Goal: Task Accomplishment & Management: Complete application form

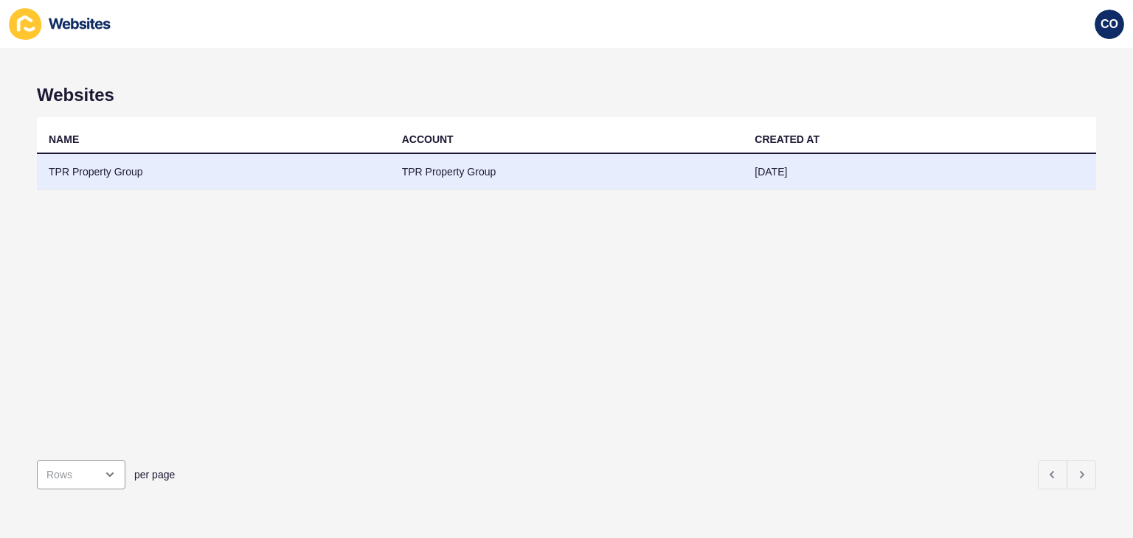
click at [121, 172] on td "TPR Property Group" at bounding box center [213, 172] width 353 height 36
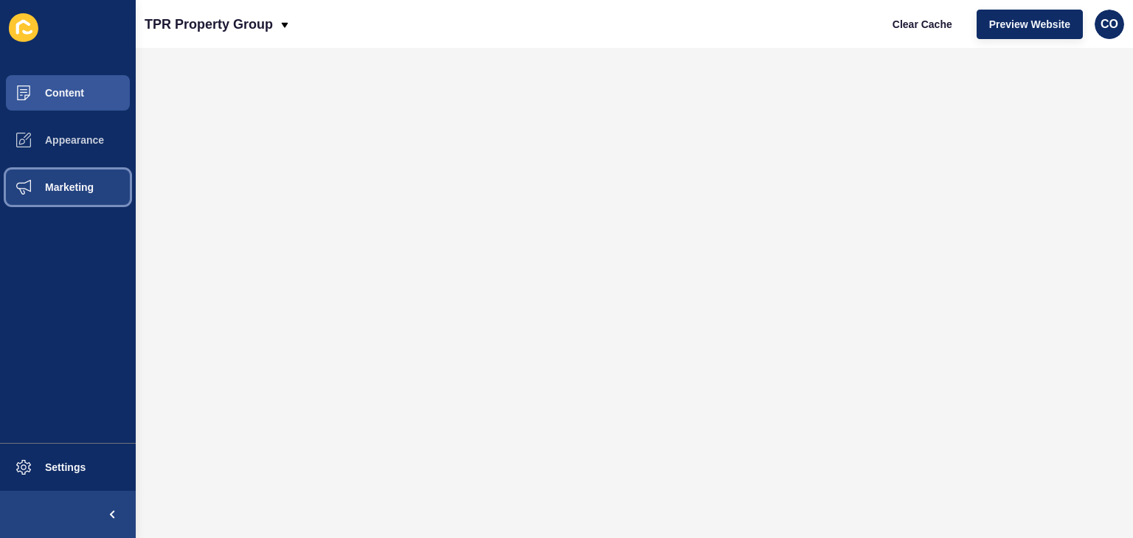
click at [68, 184] on span "Marketing" at bounding box center [46, 187] width 96 height 12
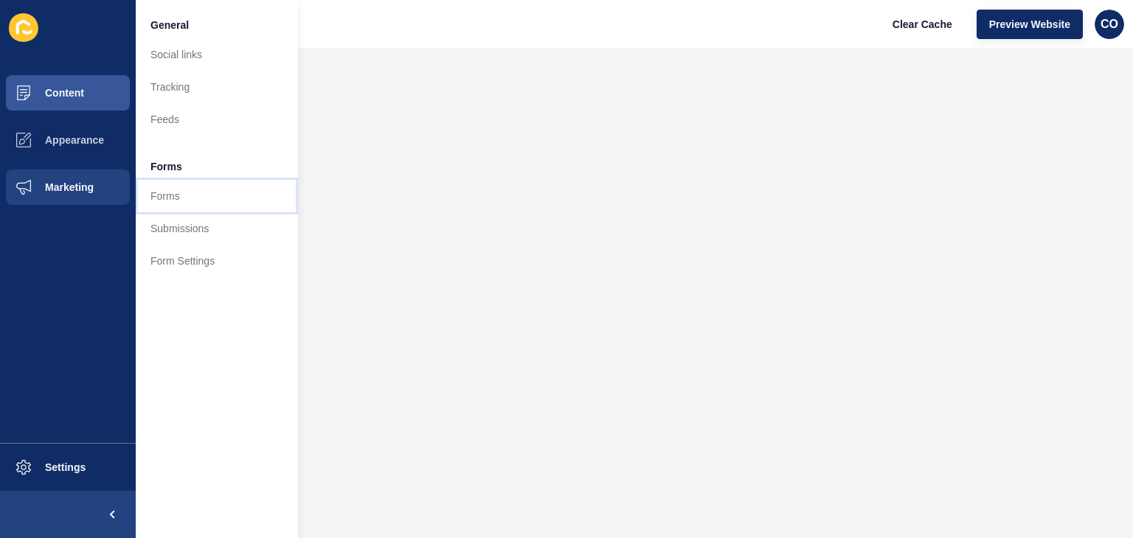
click at [156, 190] on link "Forms" at bounding box center [217, 196] width 162 height 32
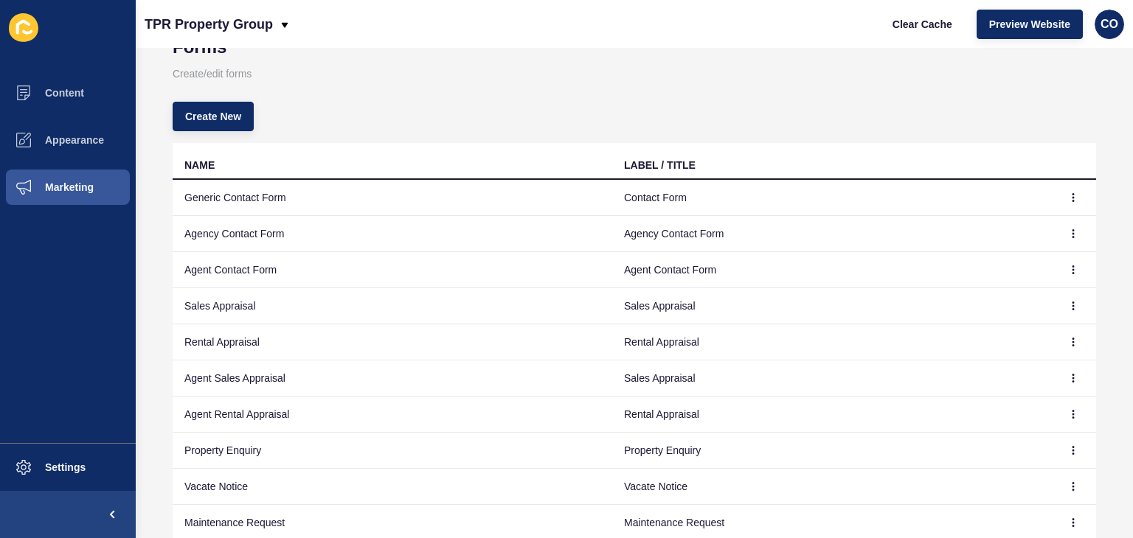
scroll to position [74, 0]
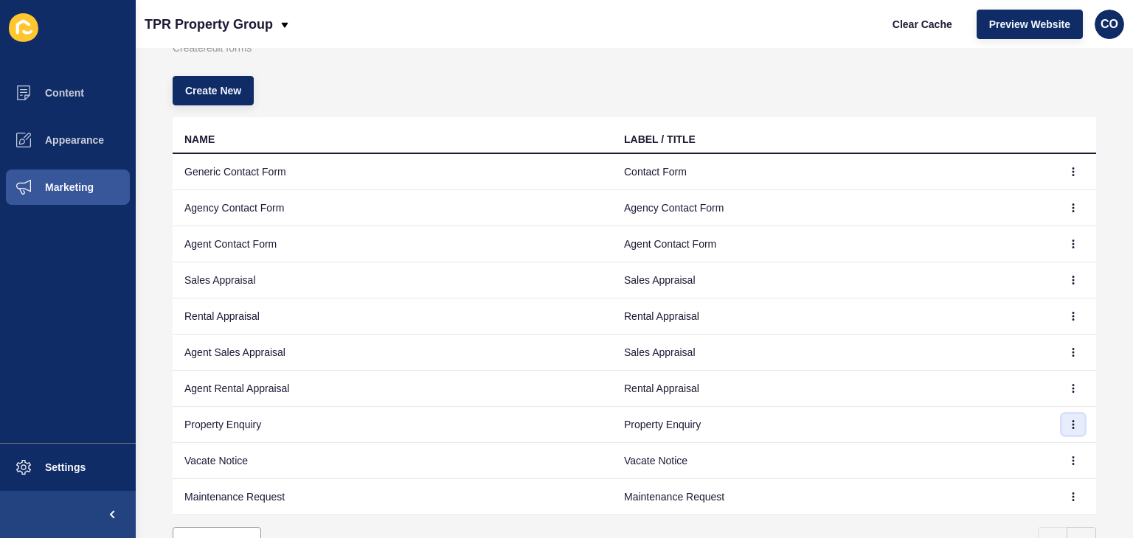
click at [1069, 423] on icon "button" at bounding box center [1073, 424] width 9 height 9
click at [988, 456] on link "Edit" at bounding box center [1021, 453] width 103 height 32
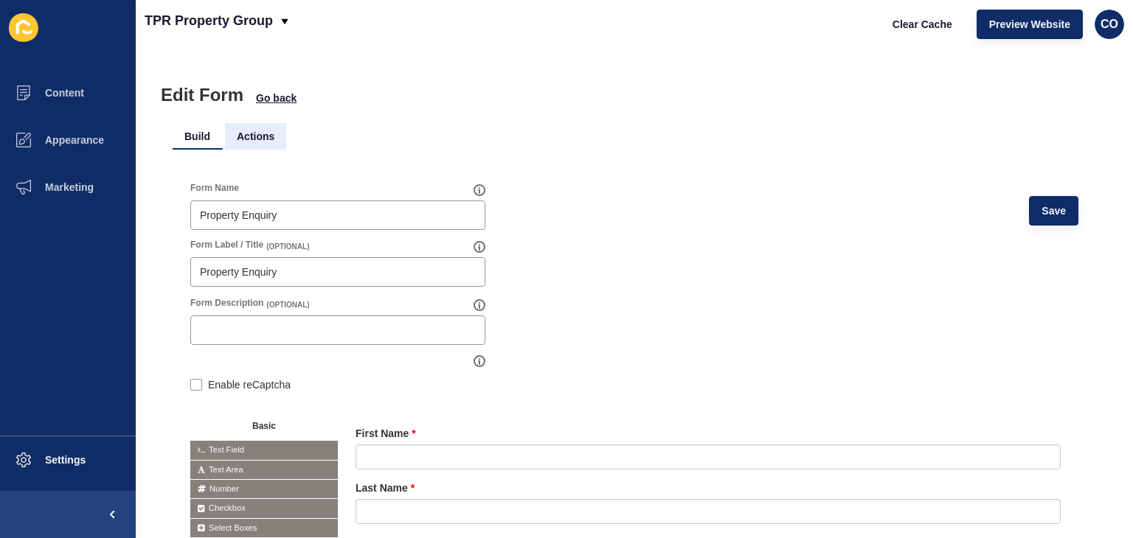
click at [251, 132] on li "Actions" at bounding box center [255, 136] width 61 height 27
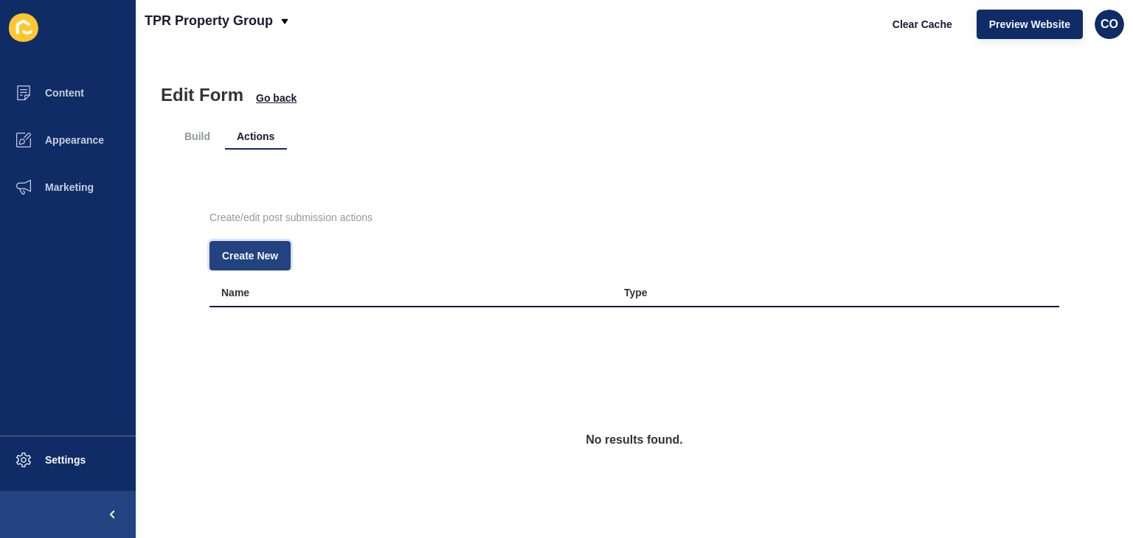
click at [255, 256] on span "Create New" at bounding box center [250, 256] width 56 height 15
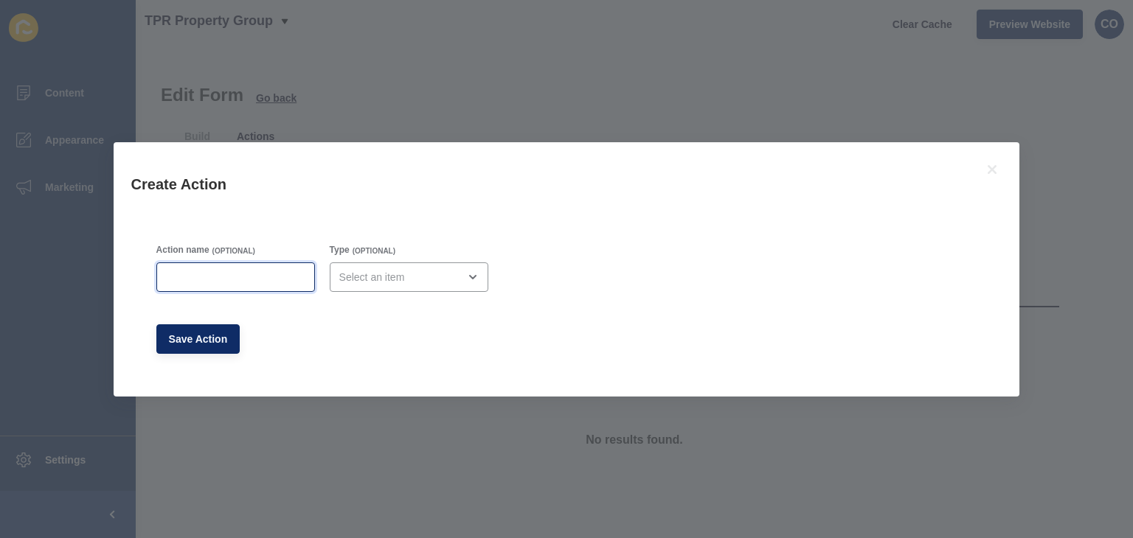
click at [230, 275] on input "Action name" at bounding box center [235, 277] width 139 height 15
type input "Lead Drop"
click at [424, 271] on div "open menu" at bounding box center [398, 277] width 119 height 15
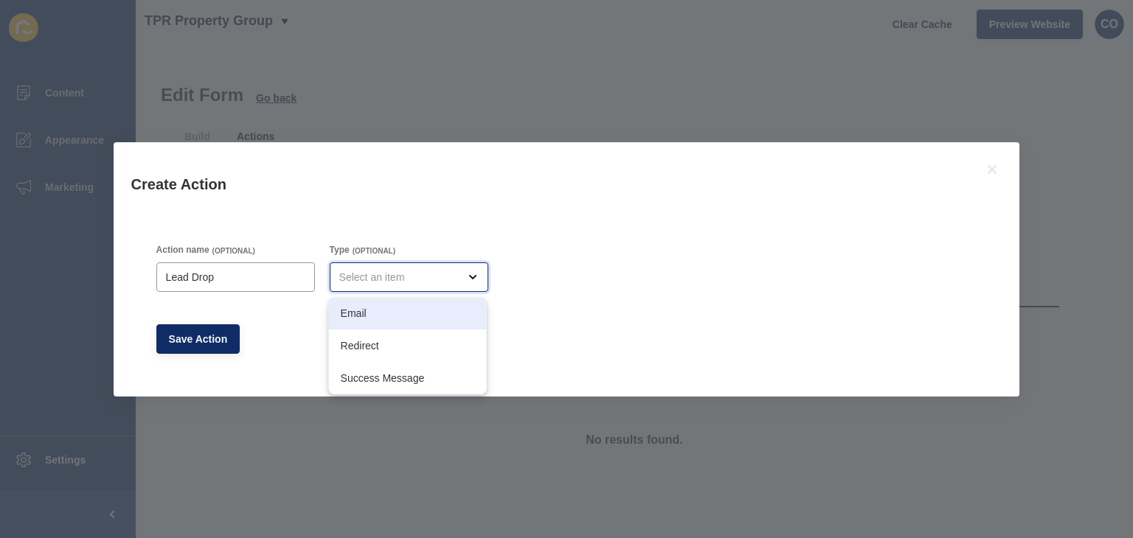
click at [399, 313] on span "Email" at bounding box center [408, 313] width 134 height 15
type input "Email"
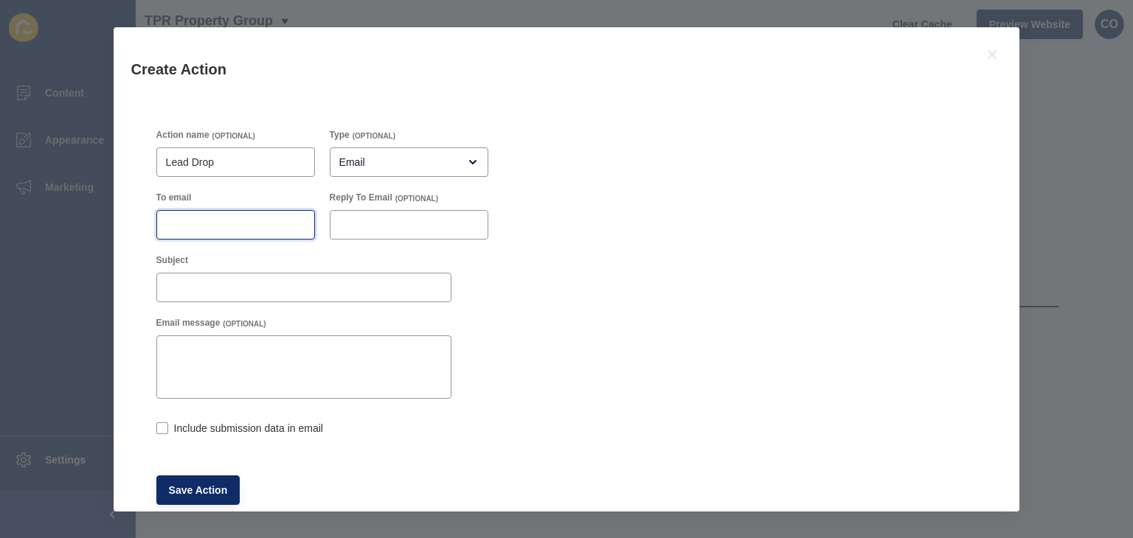
click at [213, 228] on input "To email" at bounding box center [235, 225] width 139 height 15
paste input "[EMAIL_ADDRESS][DOMAIN_NAME]"
type input "[EMAIL_ADDRESS][DOMAIN_NAME]"
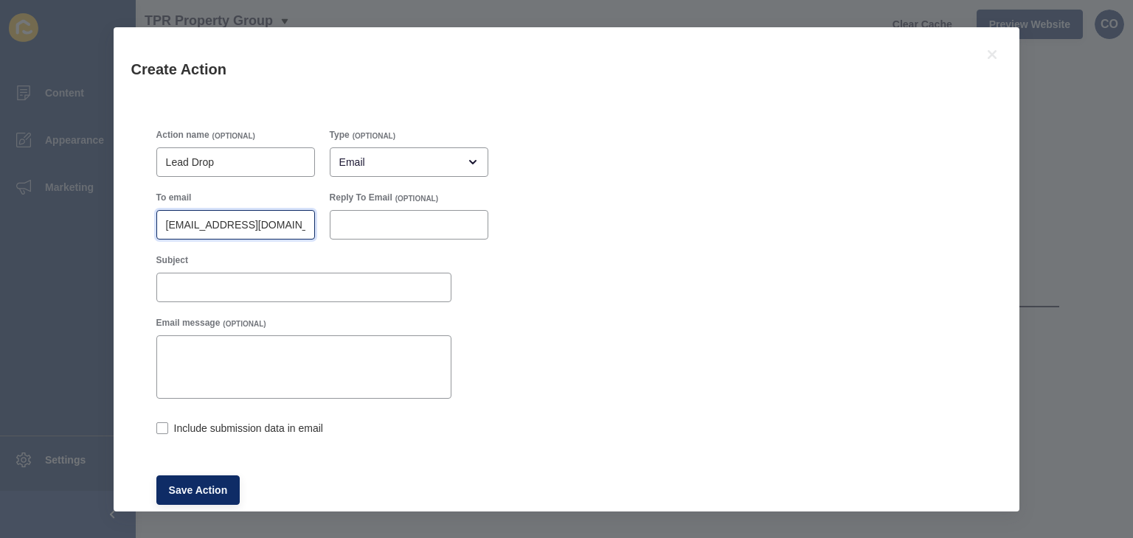
click at [198, 229] on input "[EMAIL_ADDRESS][DOMAIN_NAME]" at bounding box center [235, 225] width 139 height 15
drag, startPoint x: 162, startPoint y: 426, endPoint x: 173, endPoint y: 449, distance: 25.1
click at [162, 426] on label at bounding box center [162, 429] width 12 height 12
click at [162, 426] on input "Include submission data in email" at bounding box center [161, 430] width 10 height 10
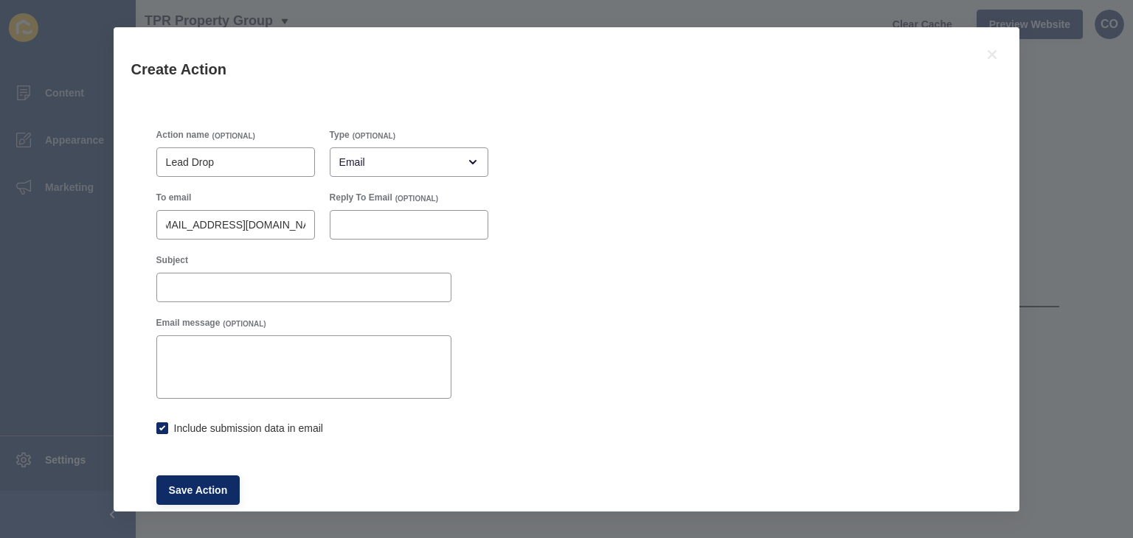
checkbox input "true"
click at [201, 490] on span "Save Action" at bounding box center [198, 490] width 59 height 15
